Goal: Information Seeking & Learning: Check status

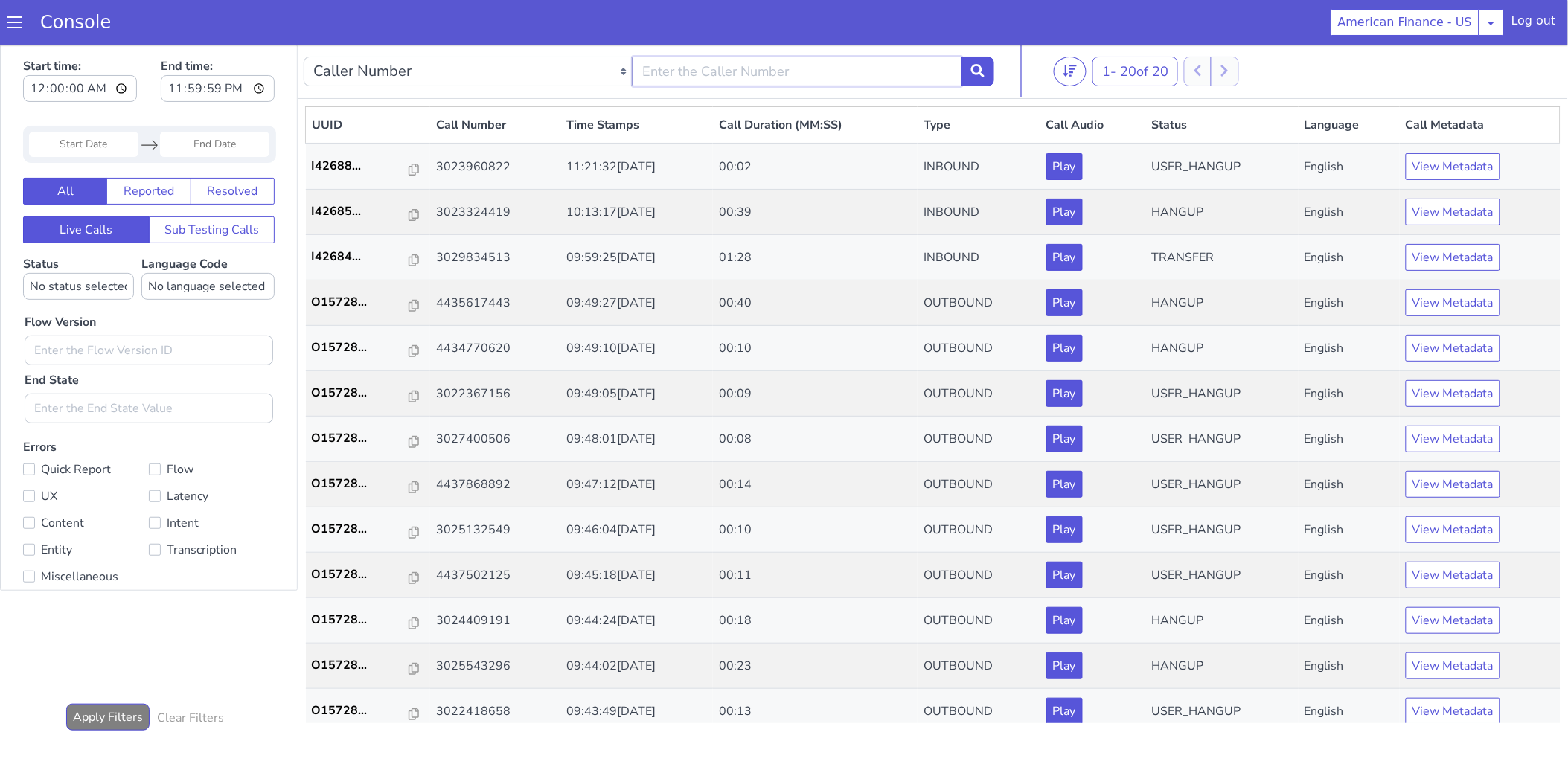
click at [754, 69] on input "text" at bounding box center [796, 71] width 329 height 30
paste input "3029834513"
type input "3029834513"
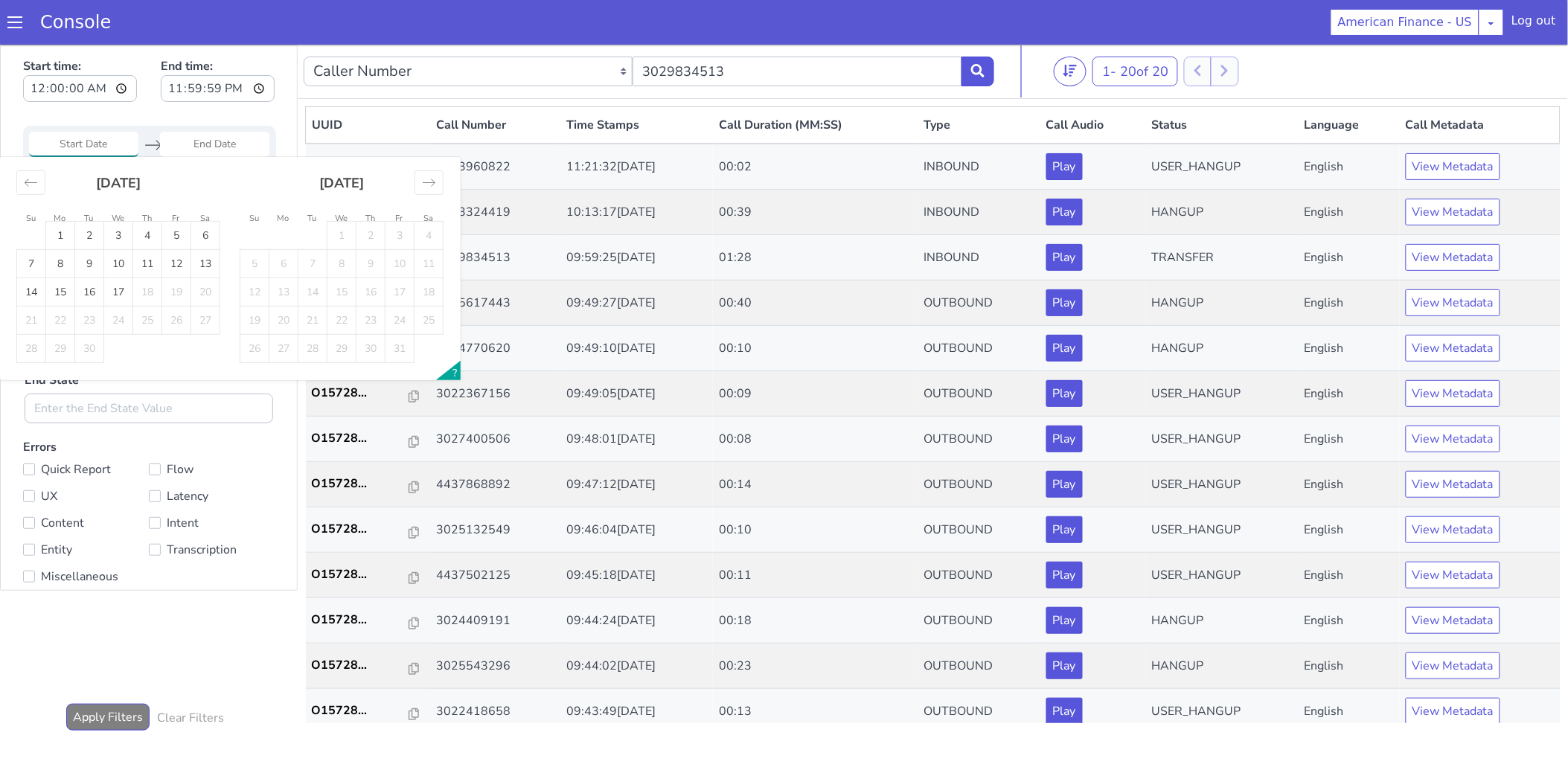
click at [48, 150] on input "Start Date" at bounding box center [84, 144] width 110 height 25
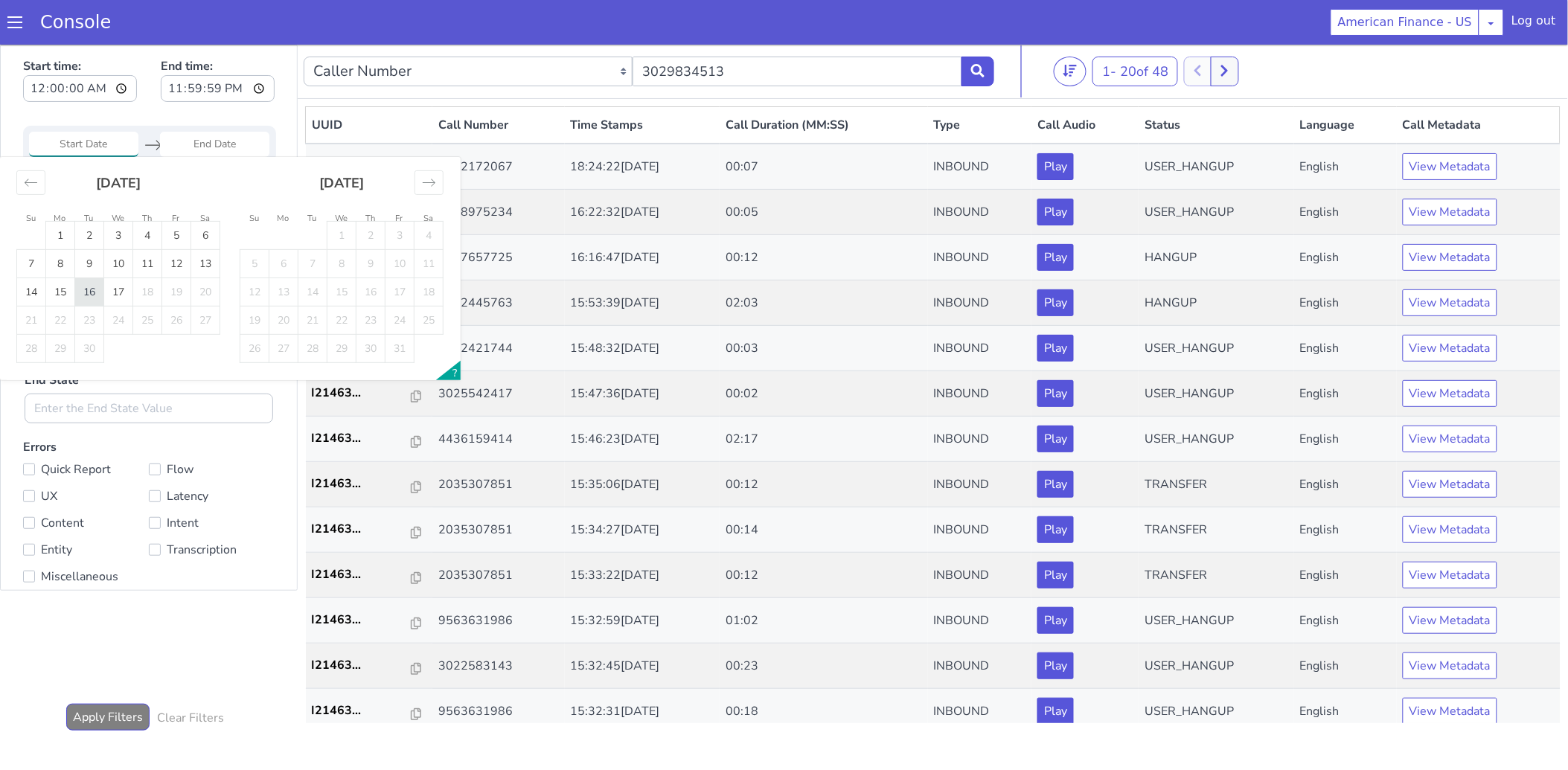
click at [100, 283] on td "16" at bounding box center [89, 292] width 29 height 28
type input "16 Sep 2025"
click at [100, 283] on td "16" at bounding box center [89, 292] width 29 height 28
type input "16 Sep 2025"
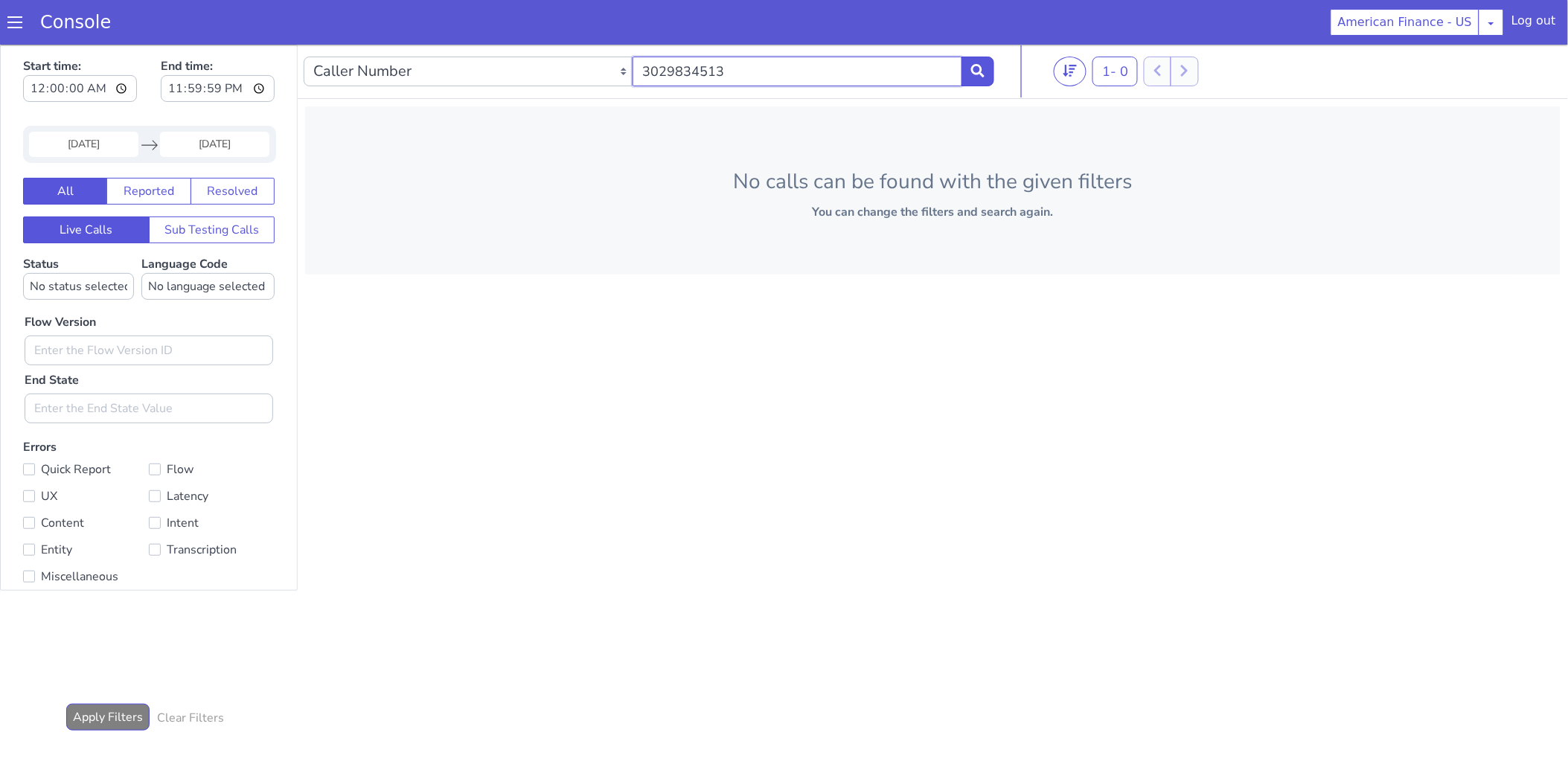
click at [730, 79] on input "3029834513" at bounding box center [796, 71] width 329 height 30
paste input "4439018597"
type input "4439018597"
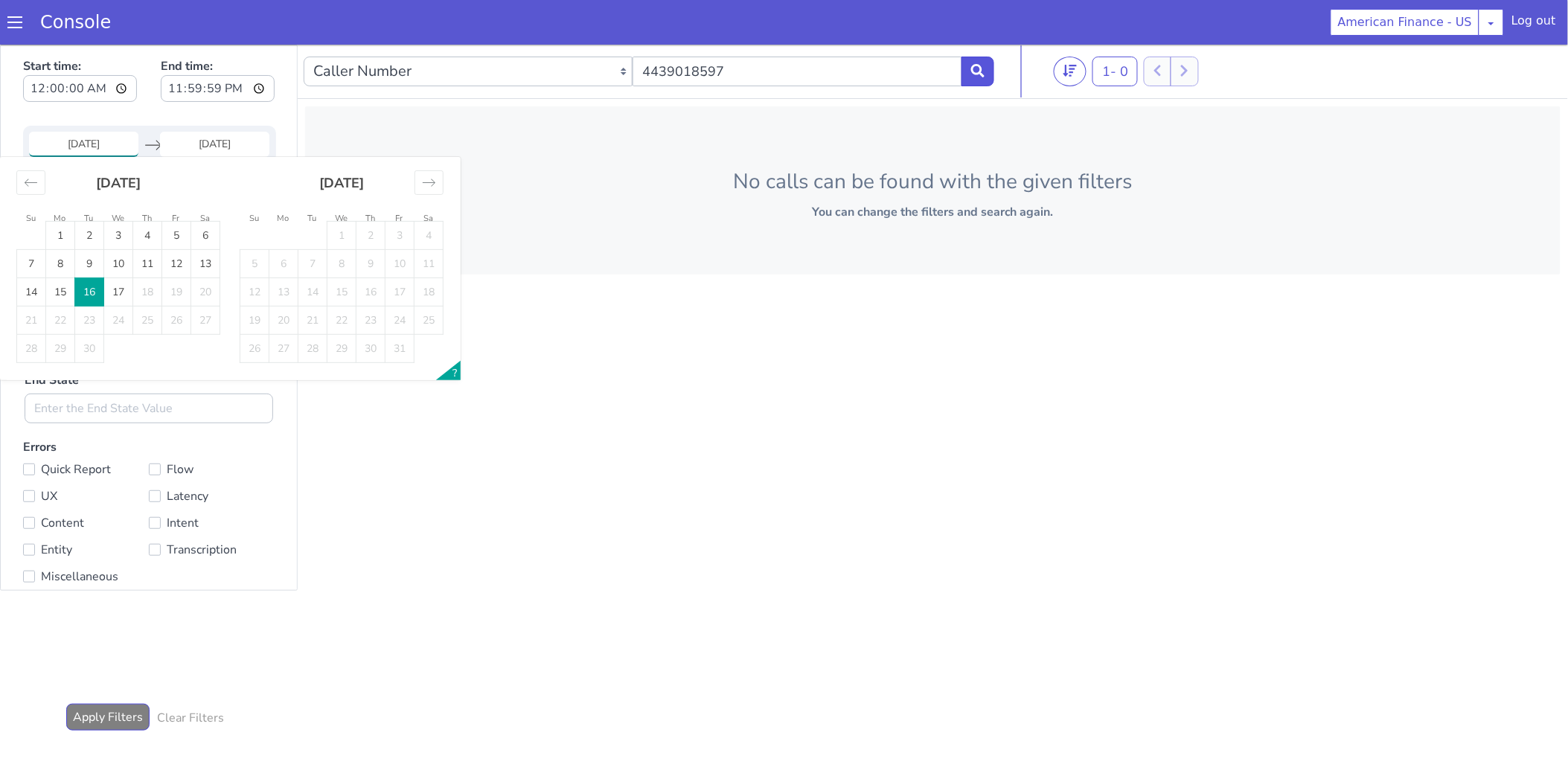
click at [110, 135] on input "16 Sep 2025" at bounding box center [84, 144] width 110 height 25
click at [91, 283] on td "16" at bounding box center [89, 292] width 29 height 28
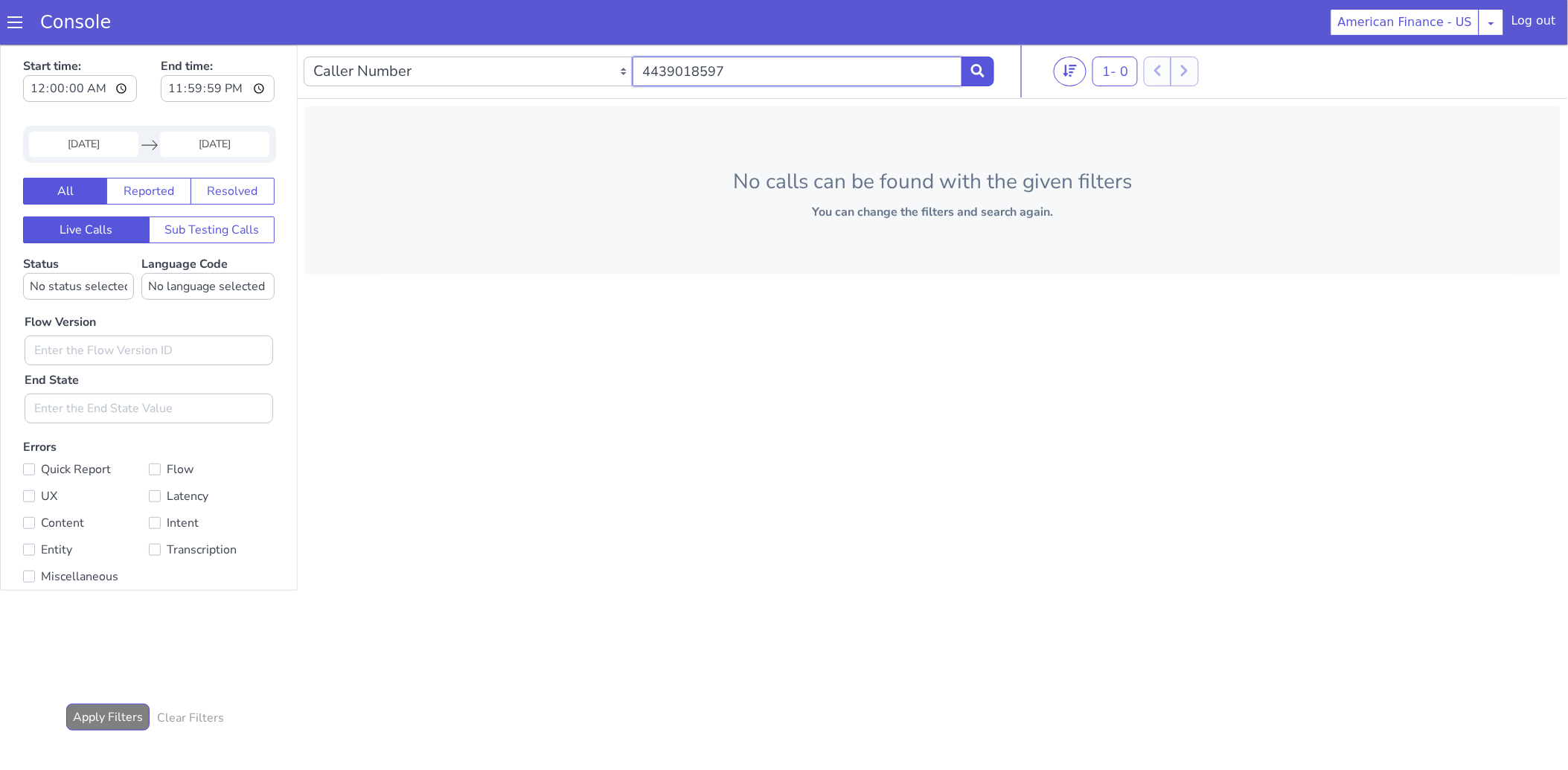
click at [800, 68] on input "4439018597" at bounding box center [796, 71] width 329 height 30
click at [71, 142] on input "16 Sep 2025" at bounding box center [84, 144] width 110 height 25
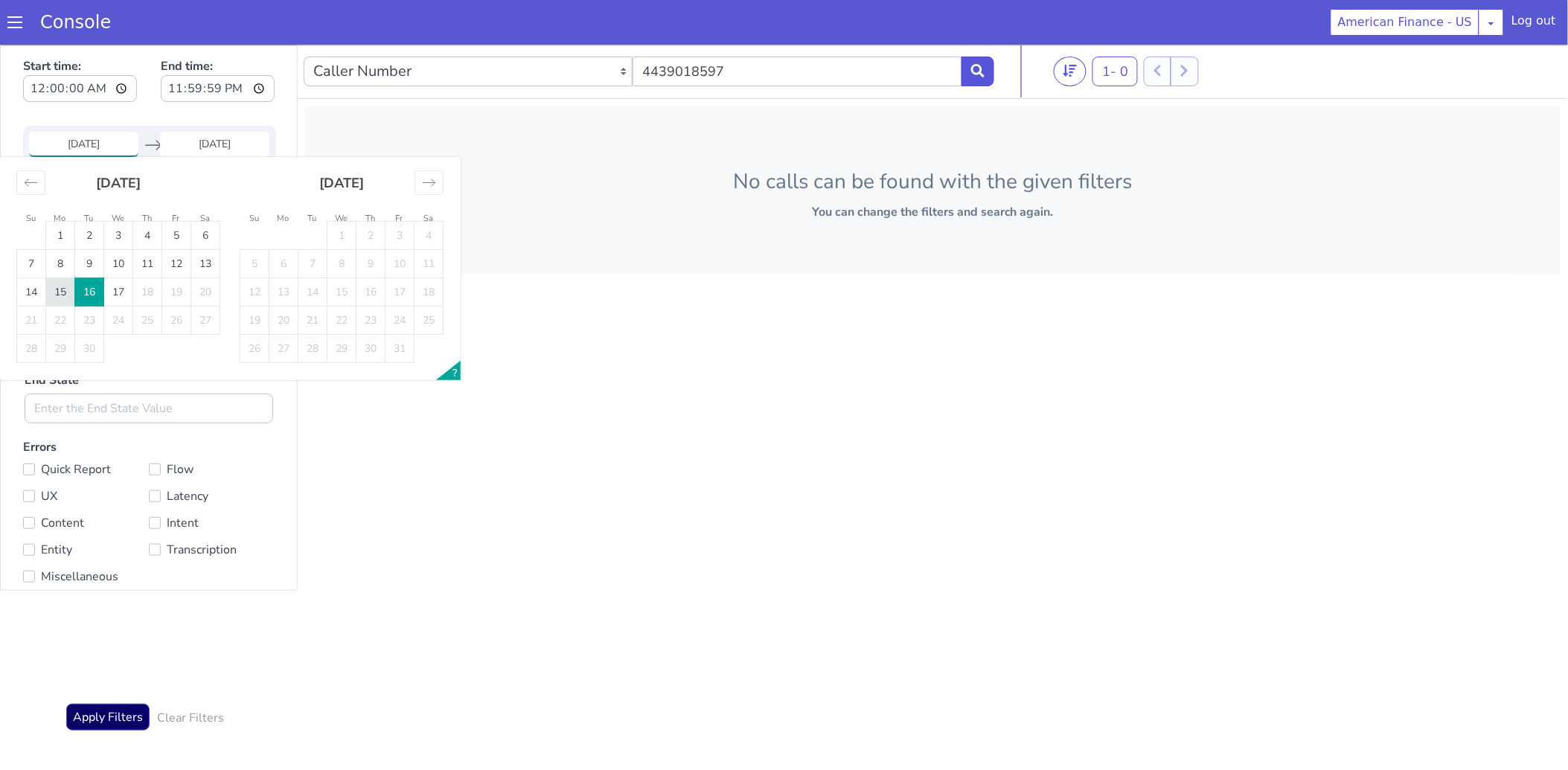
click at [63, 290] on td "15" at bounding box center [60, 292] width 29 height 28
type input "15 Sep 2025"
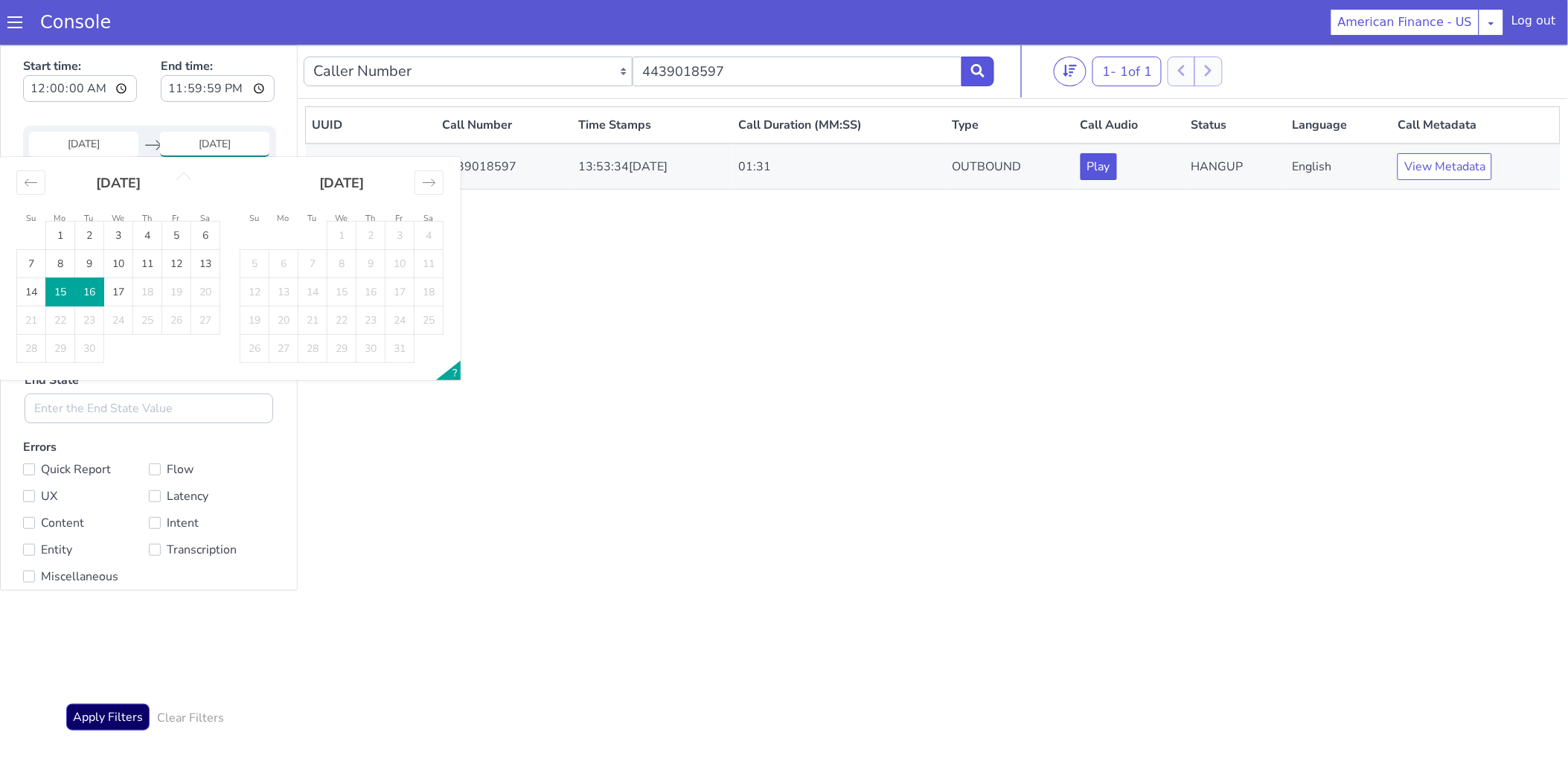
click at [63, 290] on td "15" at bounding box center [60, 292] width 29 height 28
type input "15 Sep 2025"
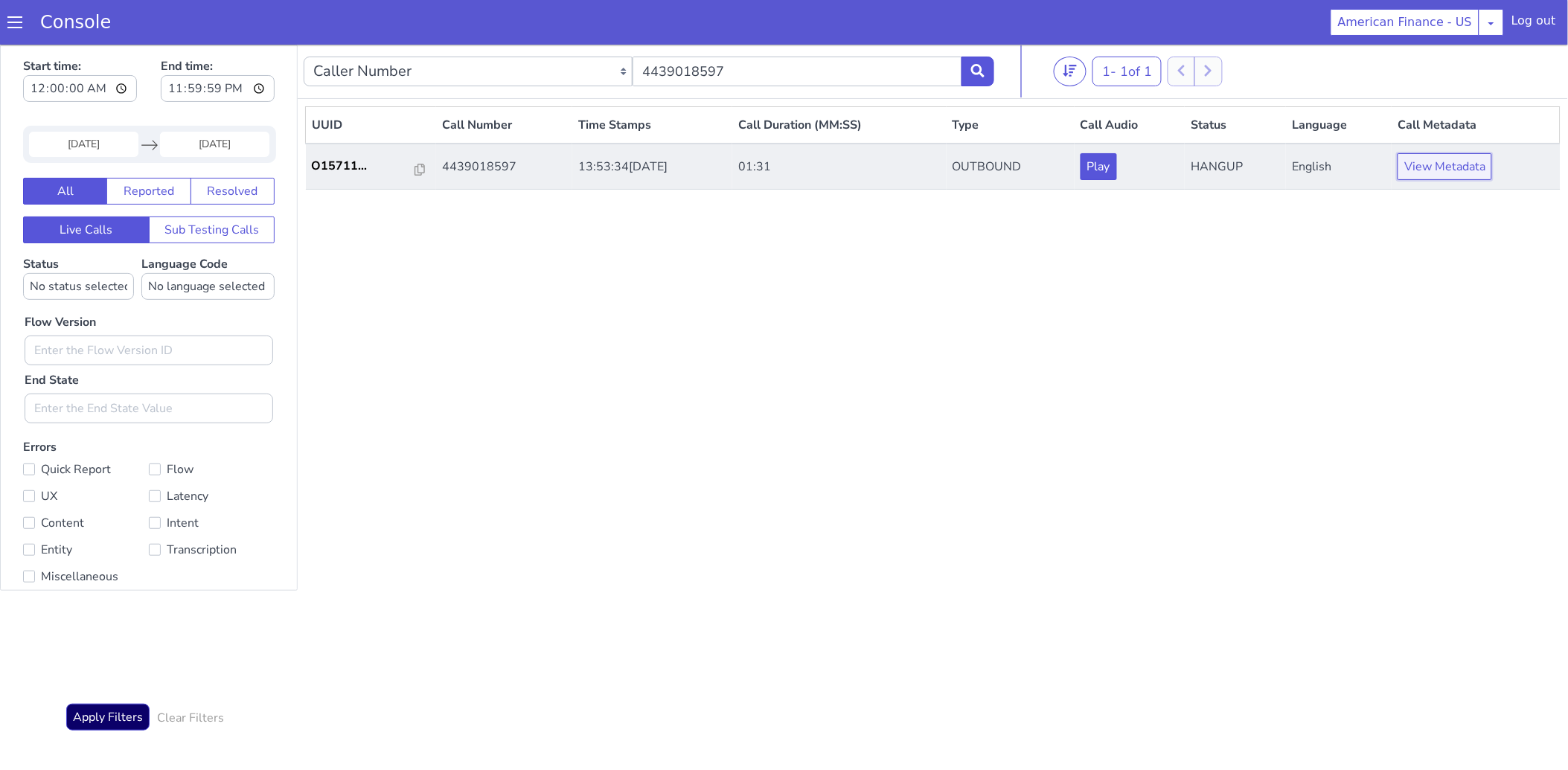
click at [1431, 167] on button "View Metadata" at bounding box center [1444, 166] width 94 height 27
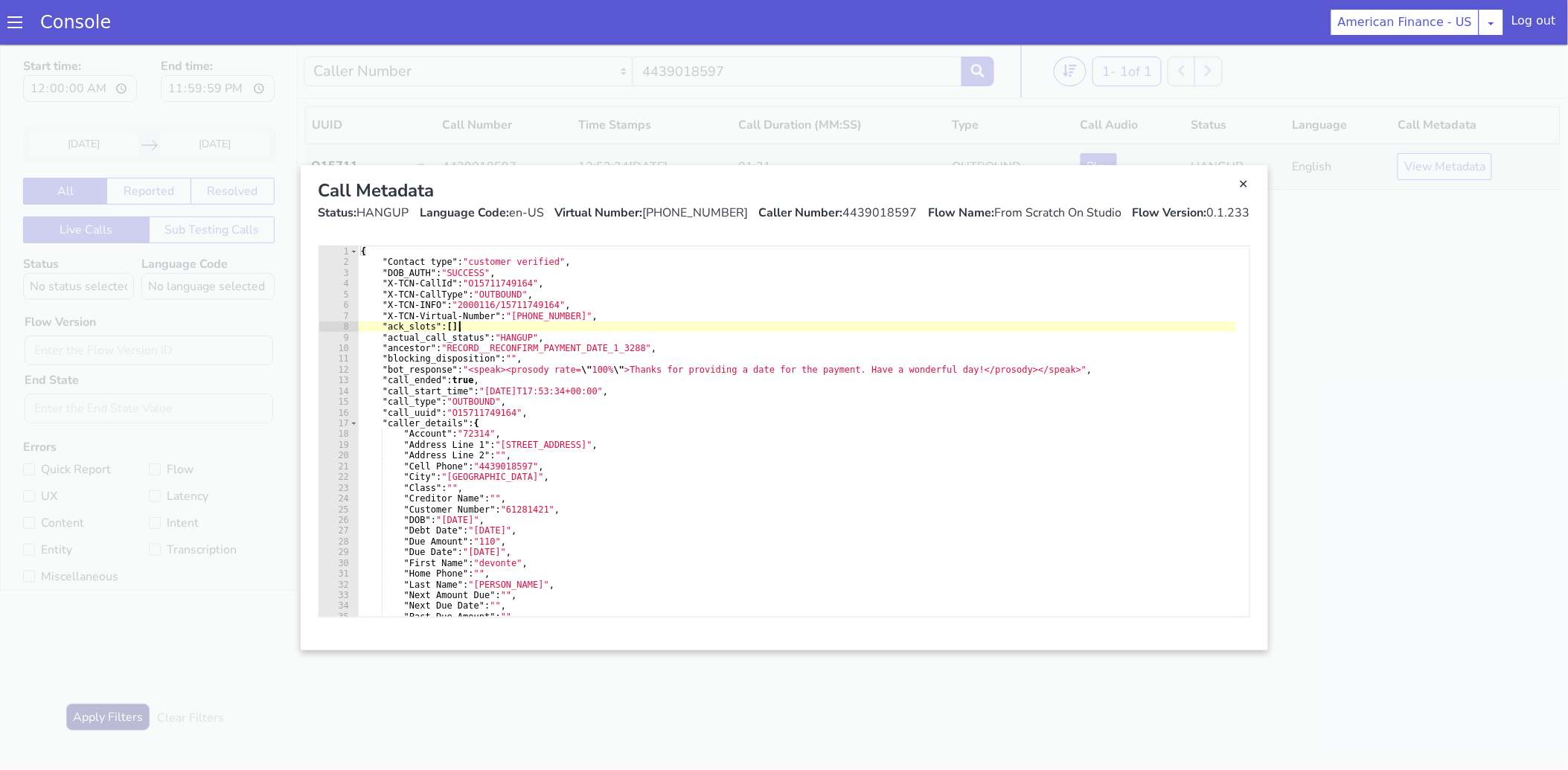
click at [518, 323] on div "{ "Contact type" : "customer verified" , "DOB_AUTH" : "SUCCESS" , "X-TCN-CallId…" at bounding box center [797, 441] width 878 height 392
click at [518, 356] on div "{ "Contact type" : "customer verified" , "DOB_AUTH" : "SUCCESS" , "X-TCN-CallId…" at bounding box center [797, 441] width 878 height 392
type textarea ""blocking_disposition": "","
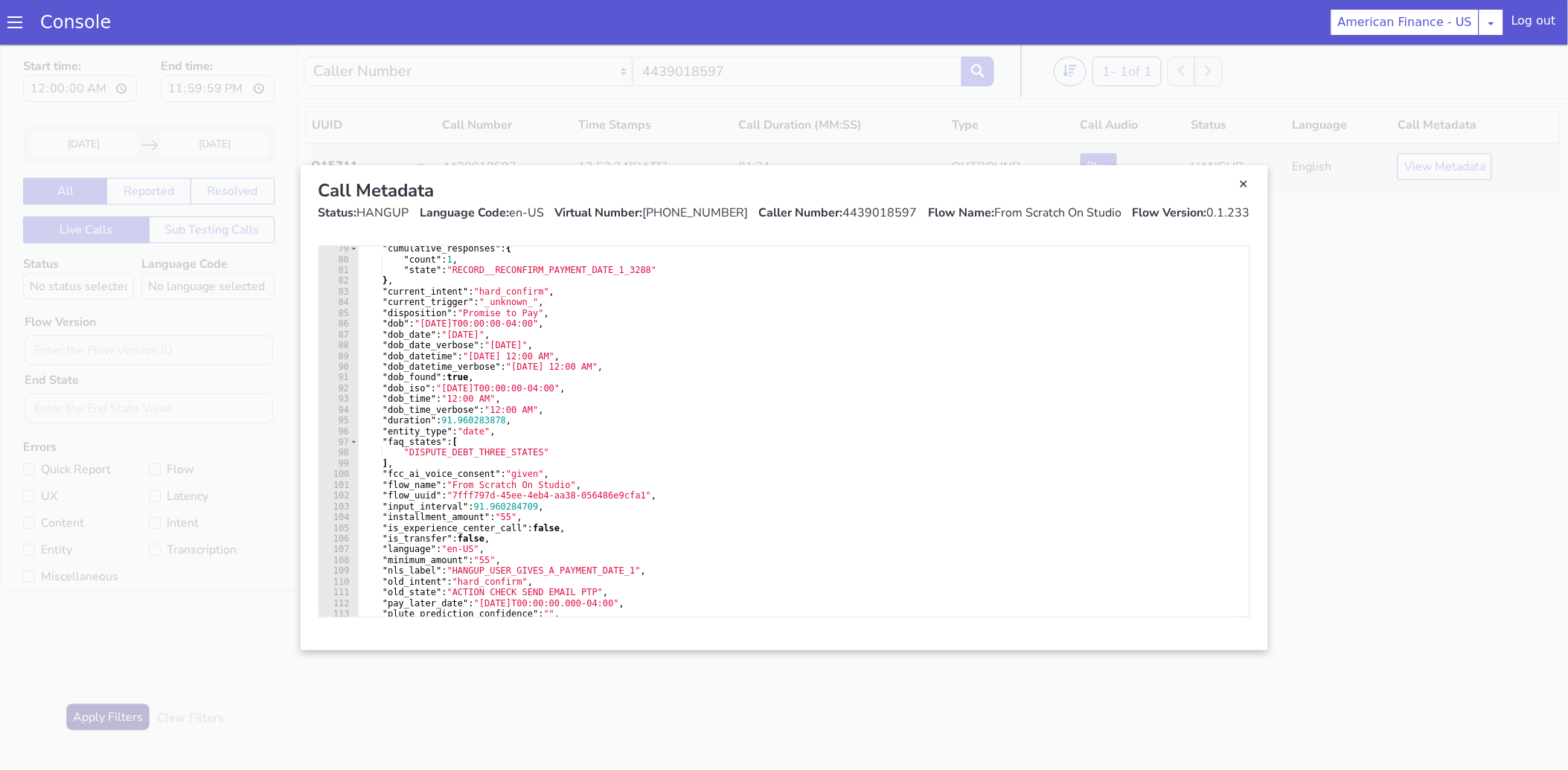
scroll to position [890, 0]
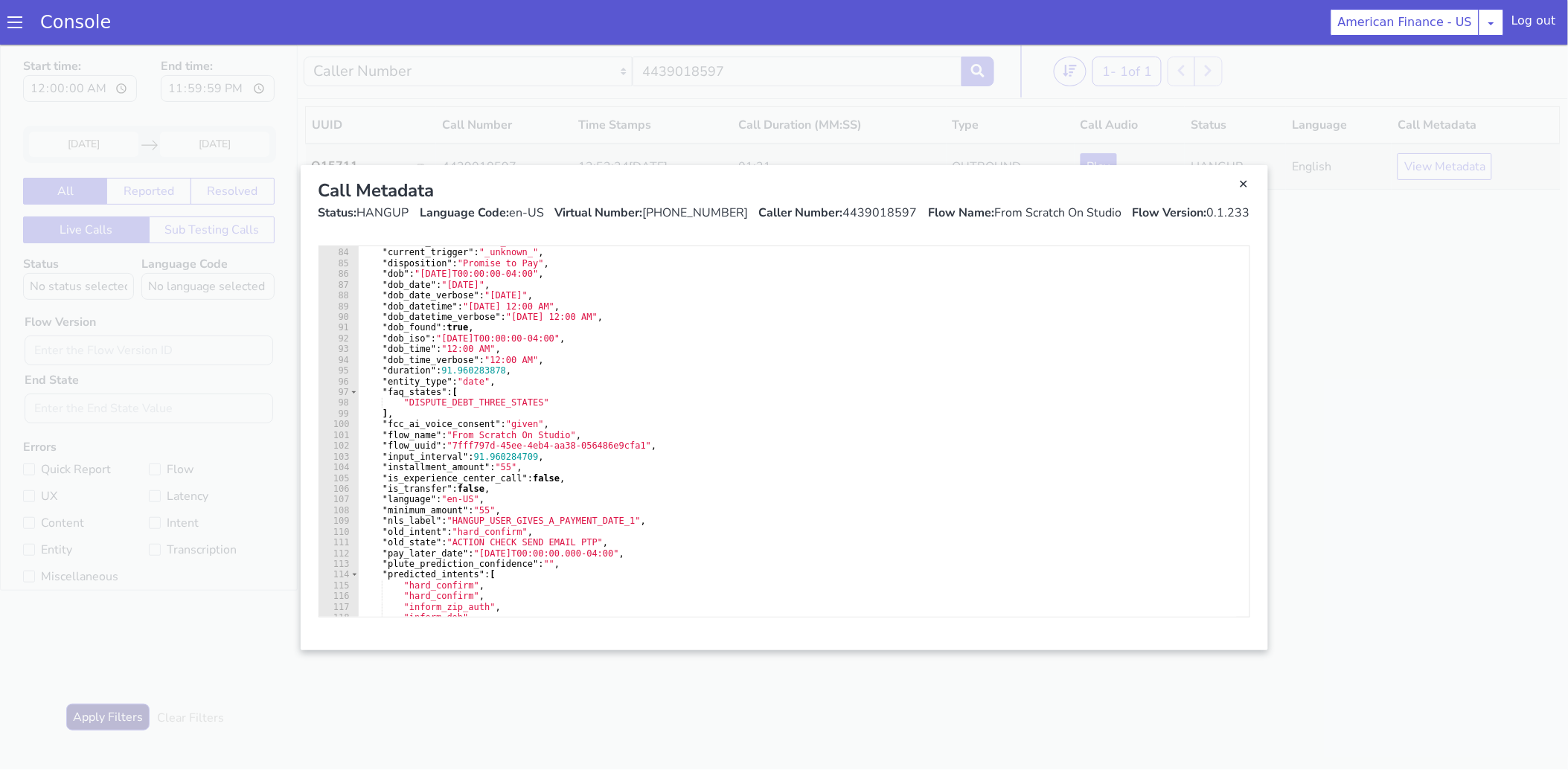
click at [1252, 190] on div "Call Metadata Status: HANGUP Language Code: en-US Virtual Number: +18885305531 …" at bounding box center [784, 199] width 956 height 69
click at [1239, 182] on link "Close" at bounding box center [1244, 184] width 15 height 15
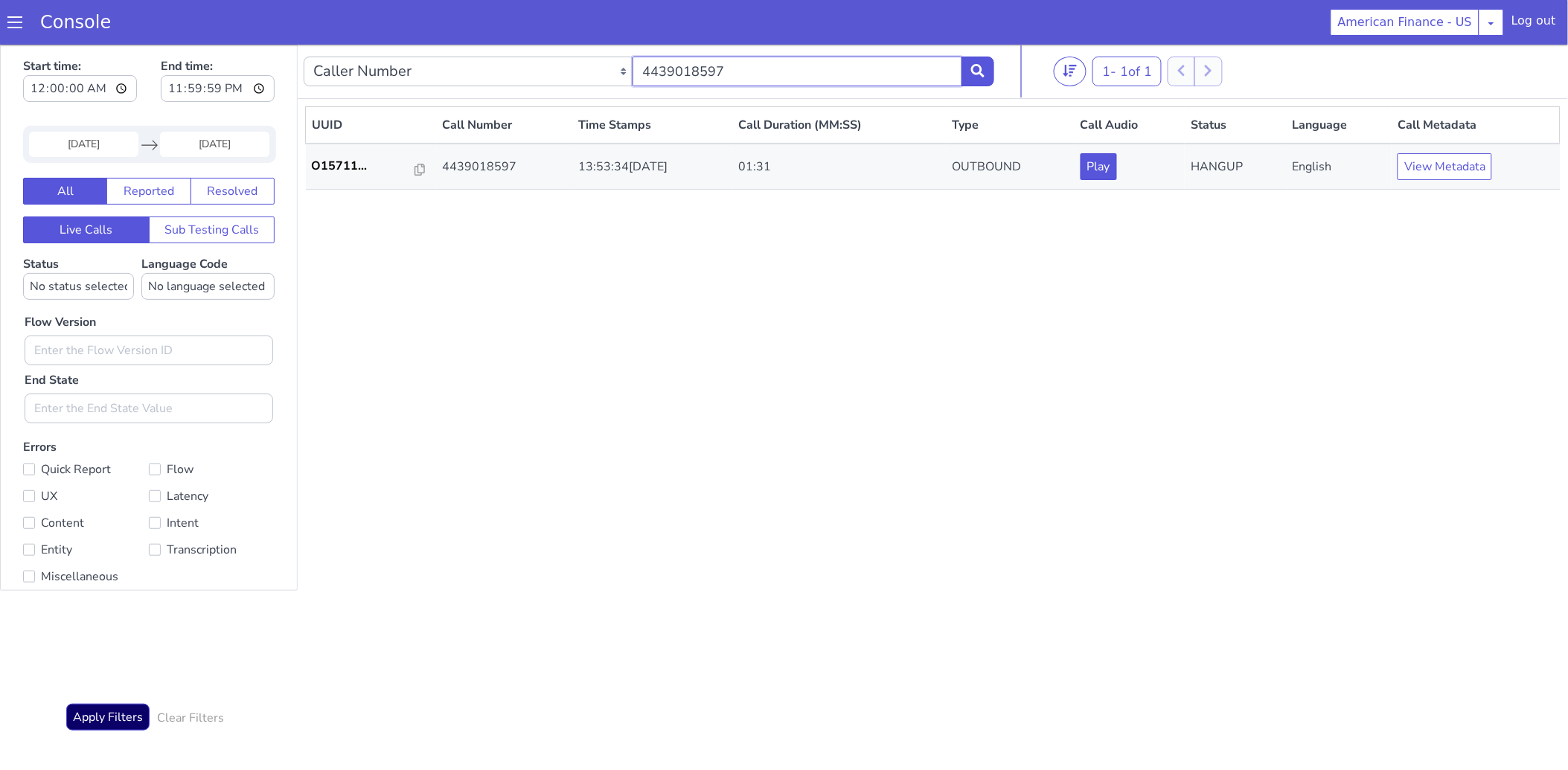
click at [644, 69] on input "4439018597" at bounding box center [796, 71] width 329 height 30
click at [686, 75] on input "4439018597" at bounding box center [796, 71] width 329 height 30
paste input "302722018"
type input "3027220187"
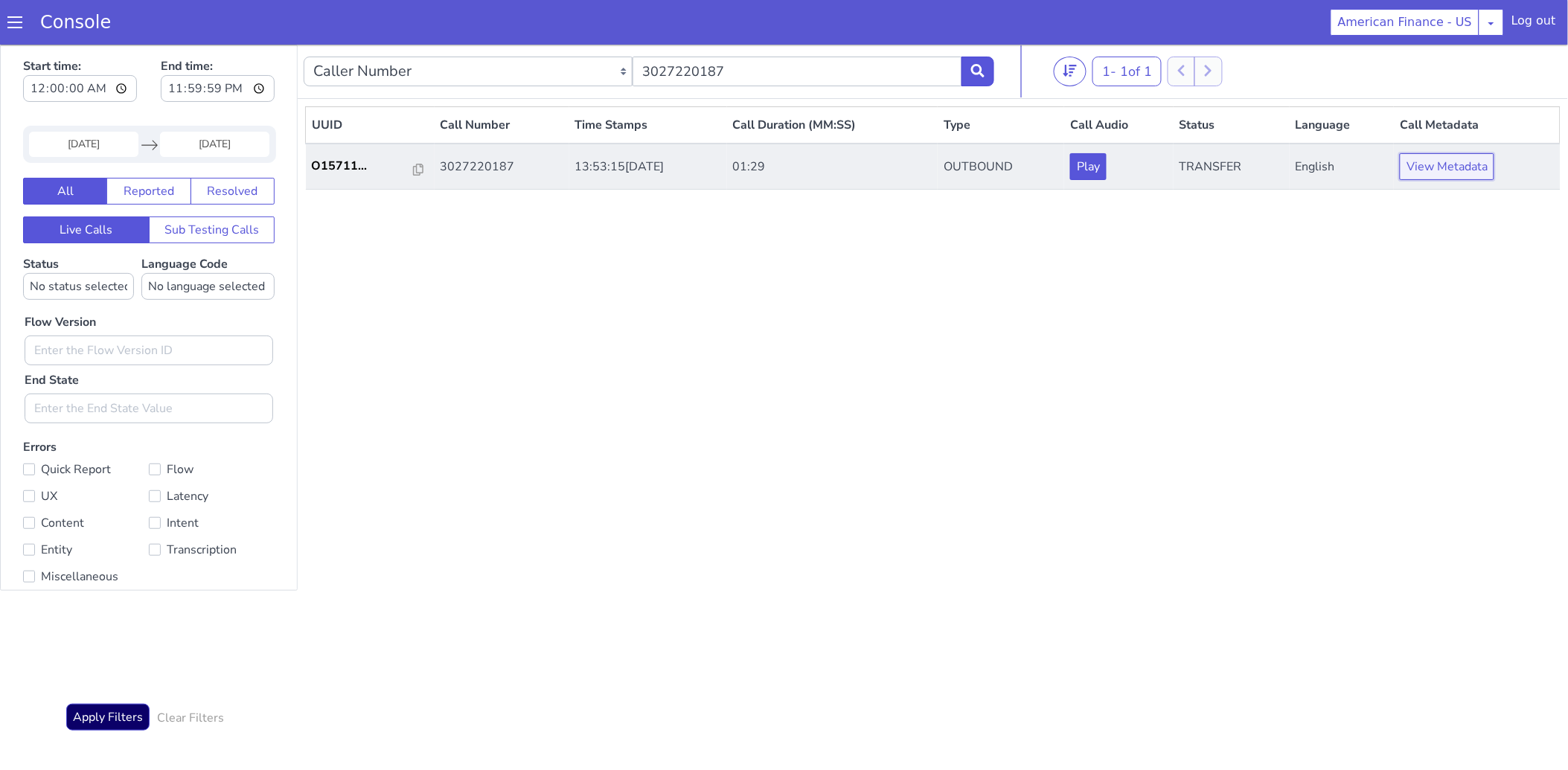
click at [1442, 161] on button "View Metadata" at bounding box center [1447, 166] width 94 height 27
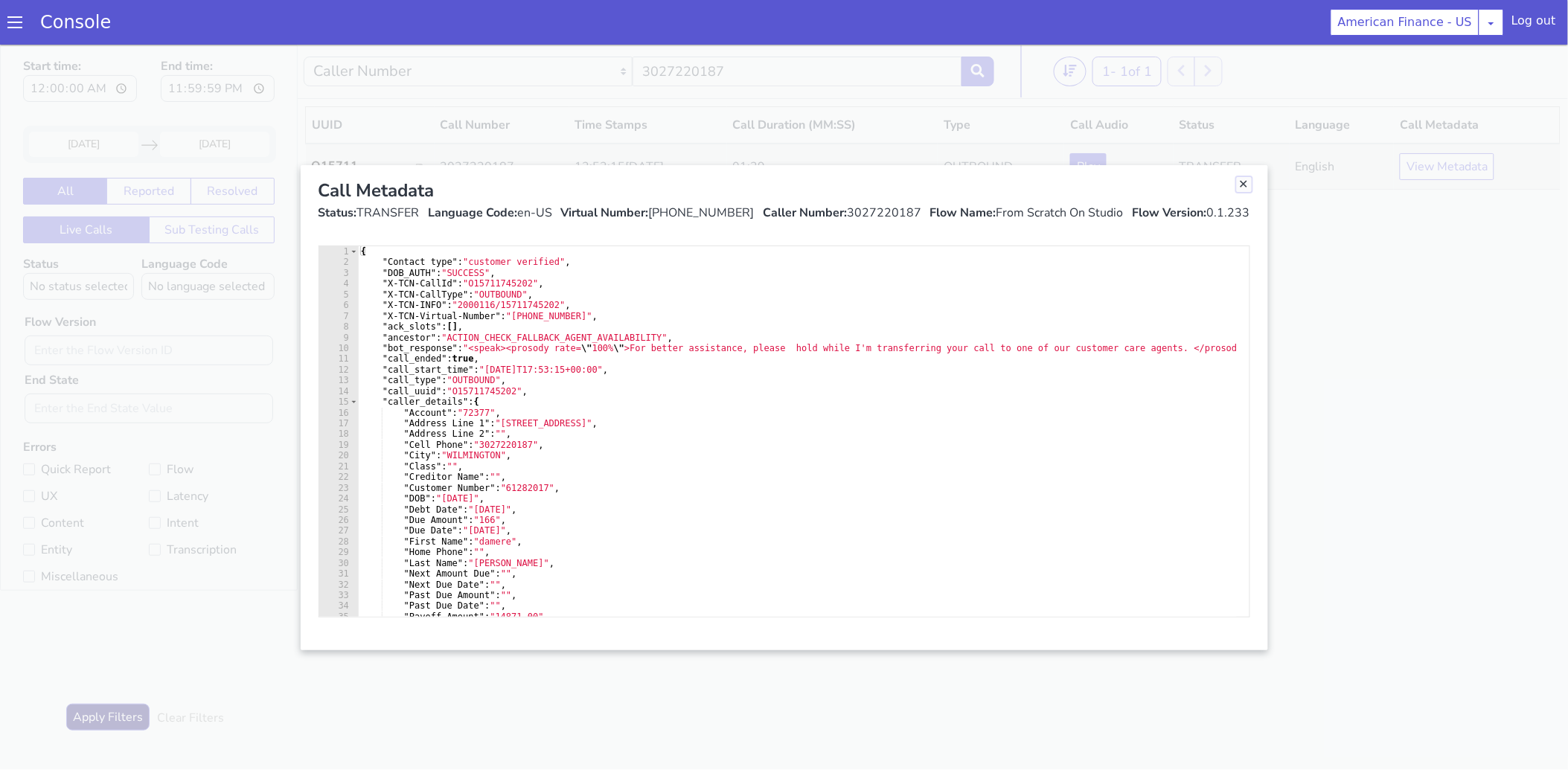
click at [1251, 186] on link "Close" at bounding box center [1244, 184] width 15 height 15
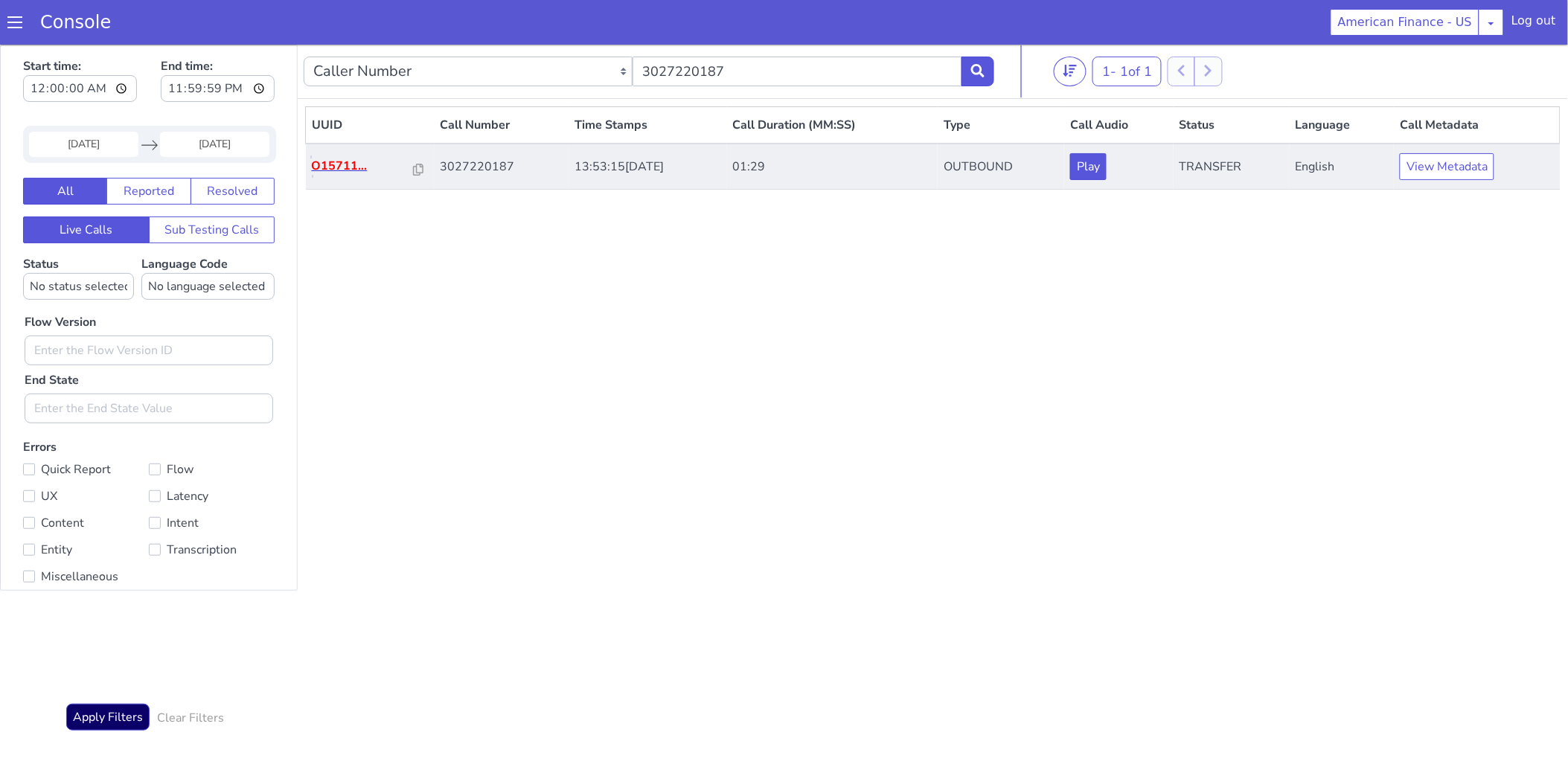
click at [337, 166] on p "O15711..." at bounding box center [363, 165] width 102 height 18
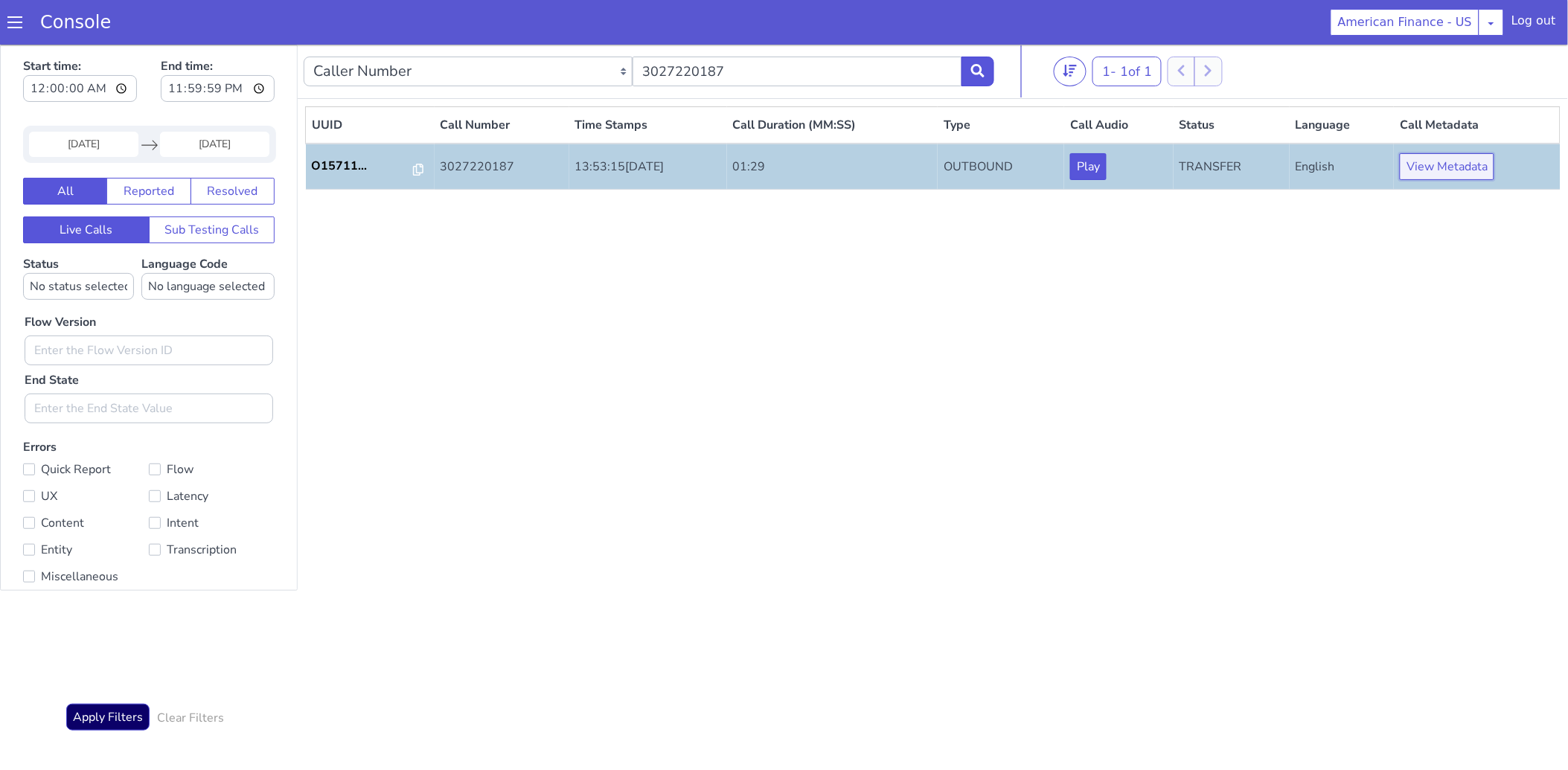
click at [1470, 165] on button "View Metadata" at bounding box center [1447, 166] width 94 height 27
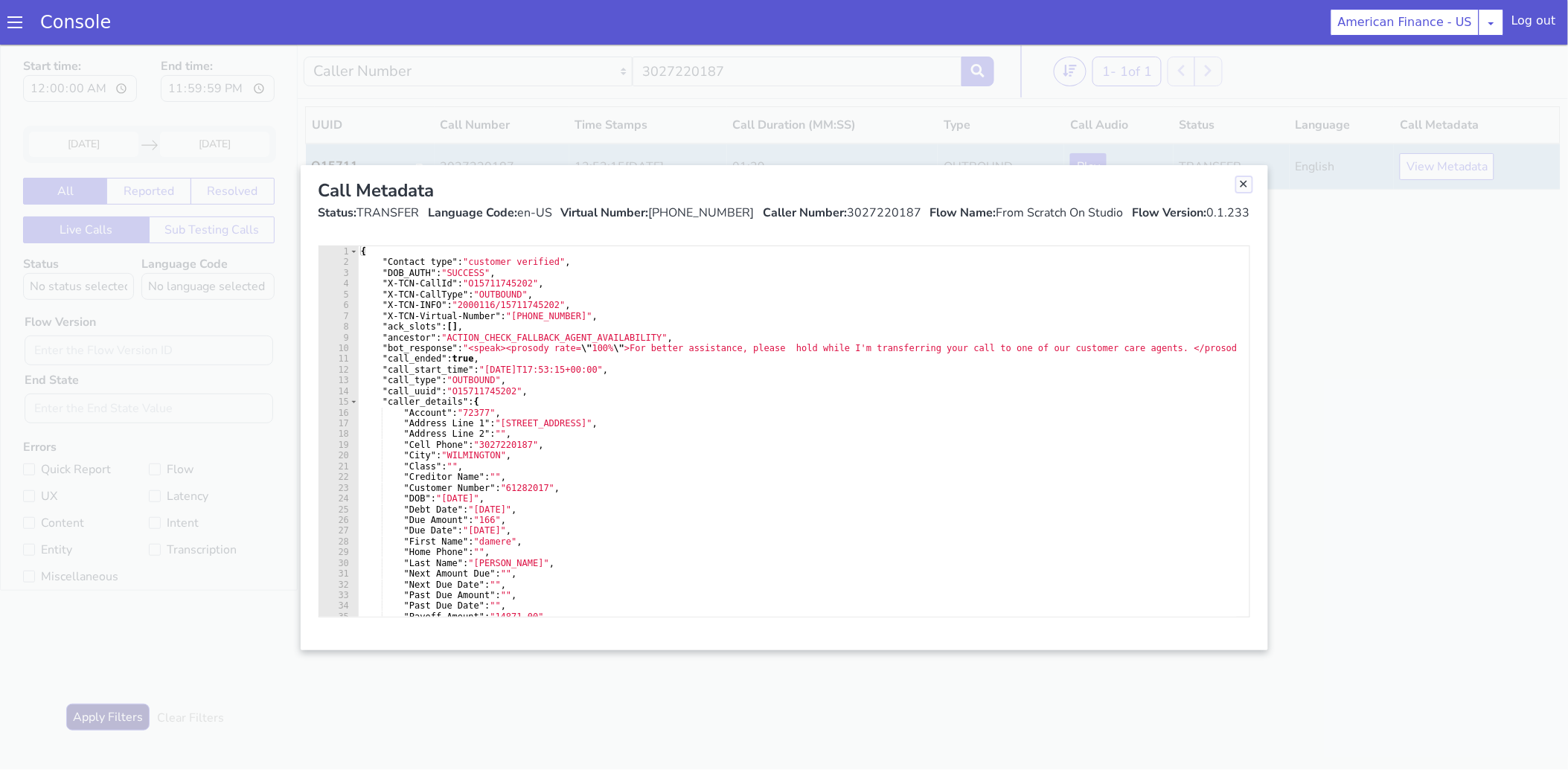
click at [1244, 186] on link "Close" at bounding box center [1244, 184] width 15 height 15
